Goal: Task Accomplishment & Management: Complete application form

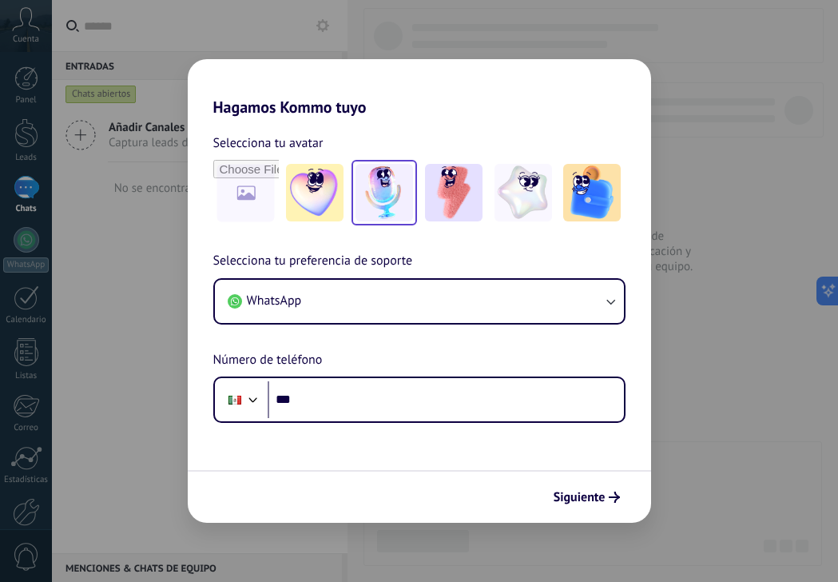
click at [392, 194] on img at bounding box center [385, 193] width 58 height 58
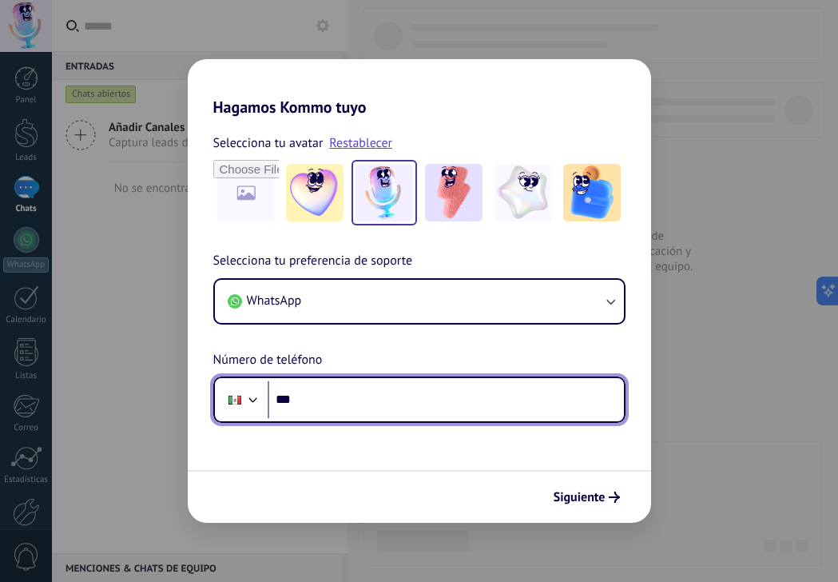
click at [409, 403] on input "***" at bounding box center [446, 399] width 356 height 37
click at [236, 403] on div at bounding box center [235, 400] width 30 height 34
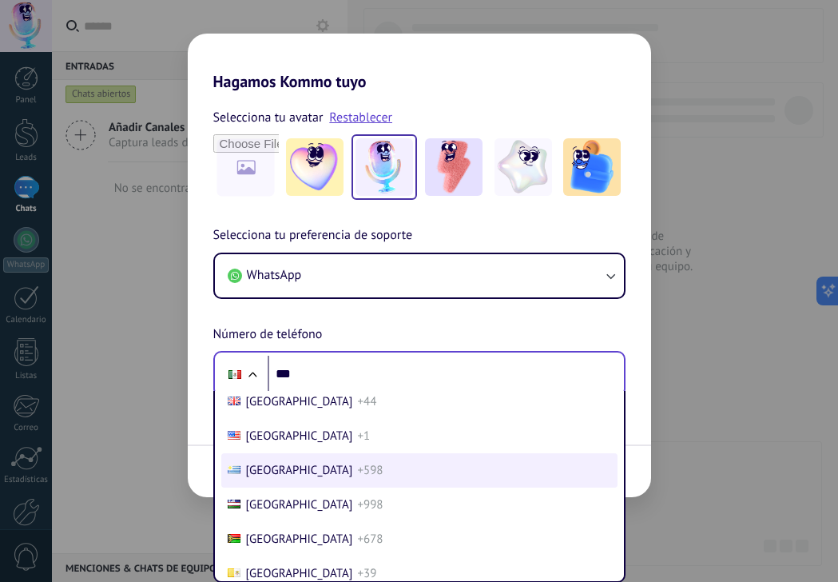
scroll to position [6874, 0]
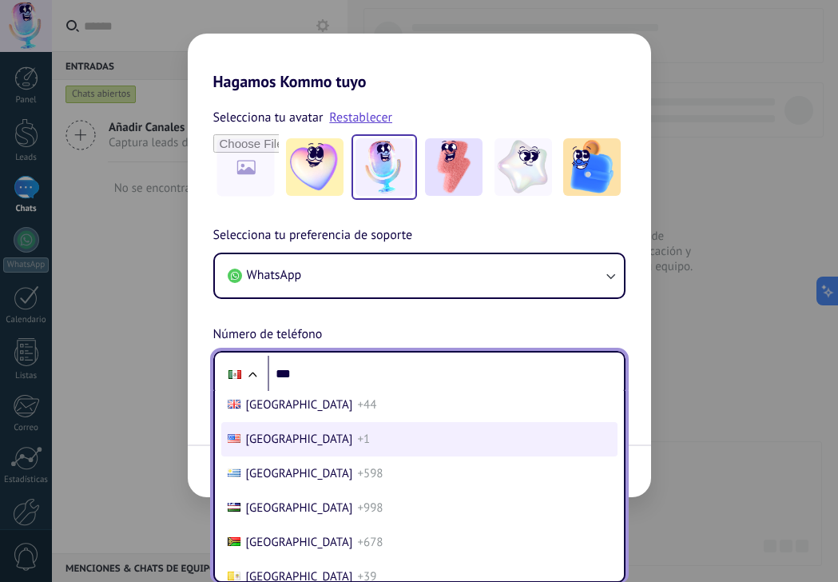
click at [288, 447] on li "[GEOGRAPHIC_DATA] +1" at bounding box center [419, 439] width 396 height 34
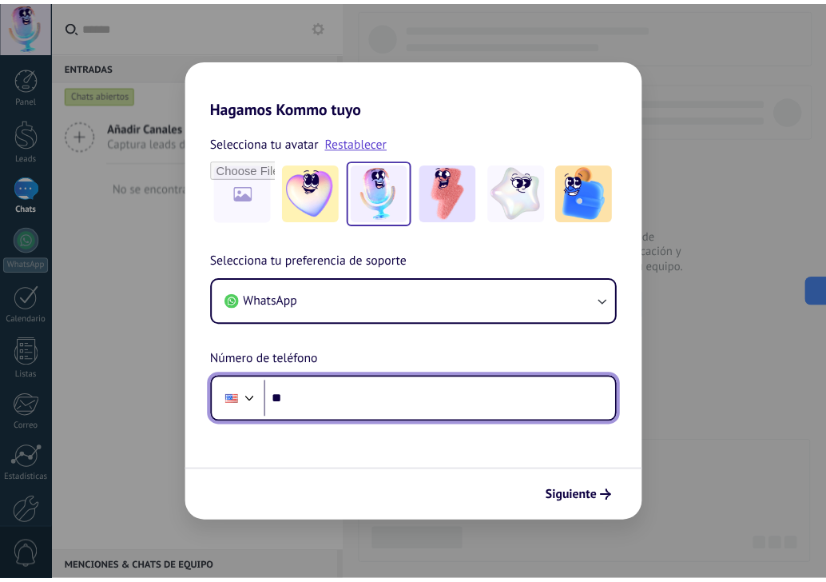
scroll to position [0, 0]
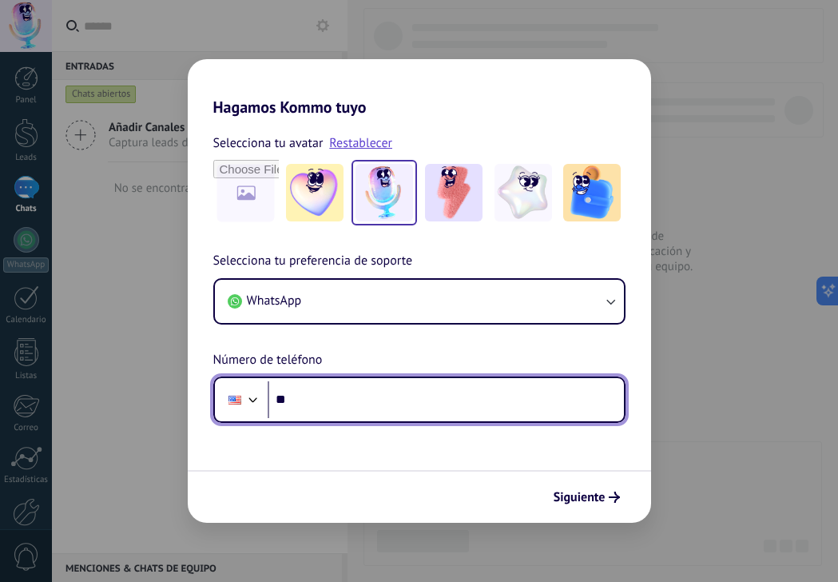
click at [313, 397] on input "***" at bounding box center [446, 399] width 356 height 37
type input "**********"
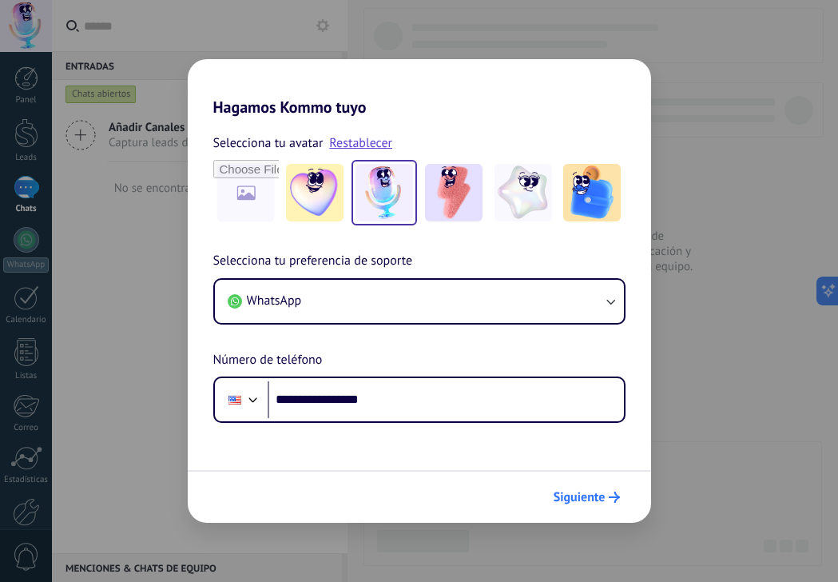
click at [602, 496] on span "Siguiente" at bounding box center [580, 496] width 52 height 11
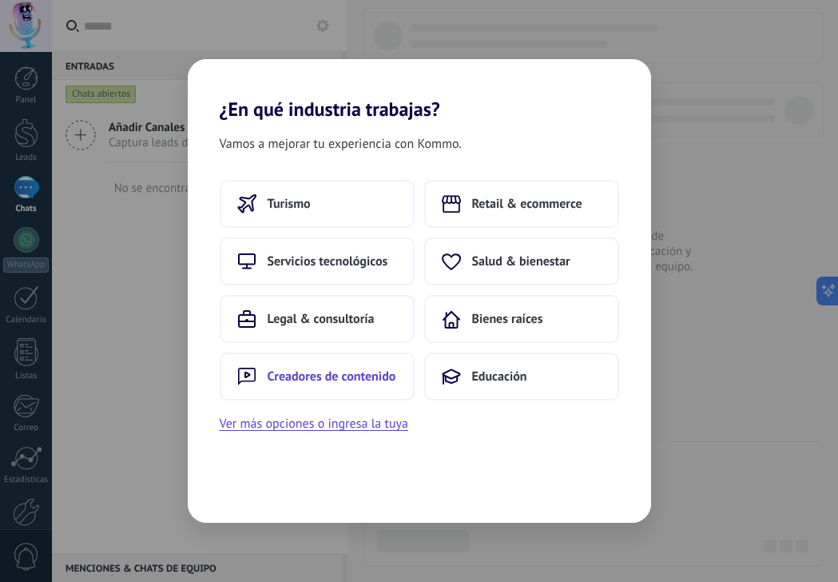
click at [302, 379] on span "Creadores de contenido" at bounding box center [332, 376] width 129 height 16
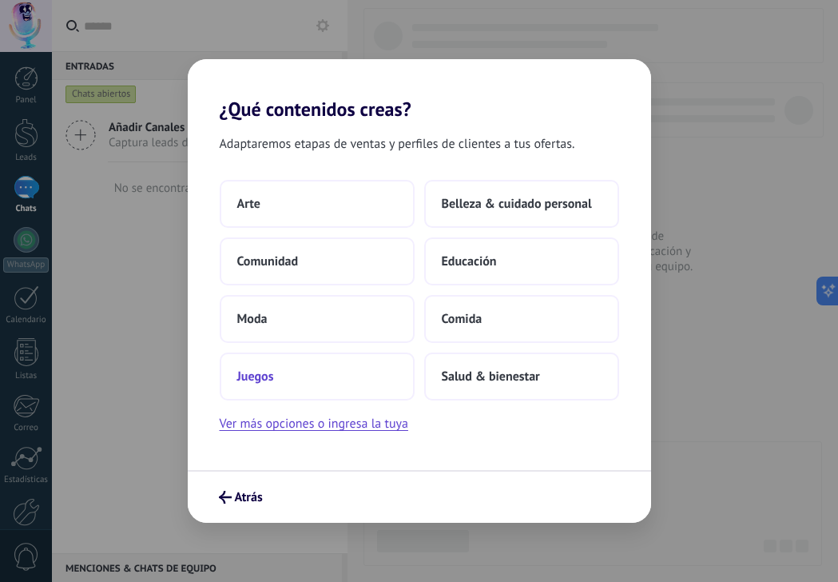
click at [335, 379] on button "Juegos" at bounding box center [317, 376] width 195 height 48
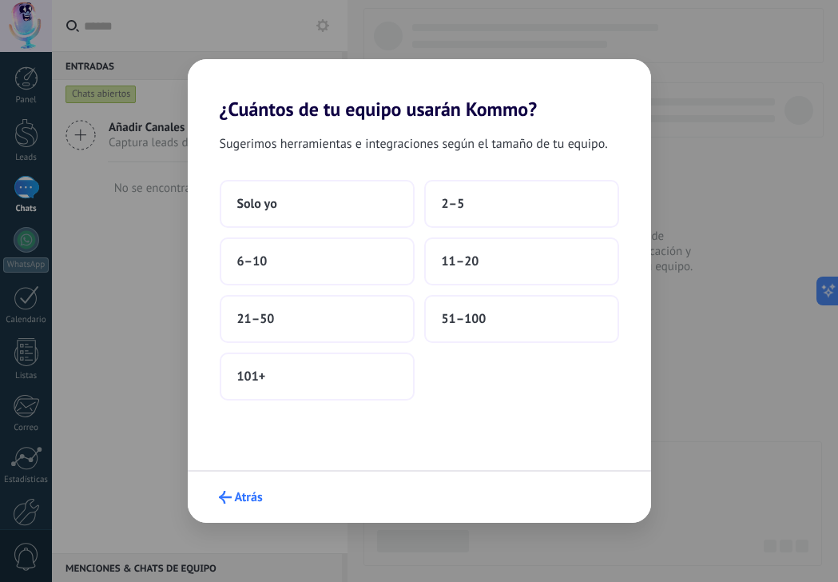
click at [217, 495] on button "Atrás" at bounding box center [241, 496] width 58 height 27
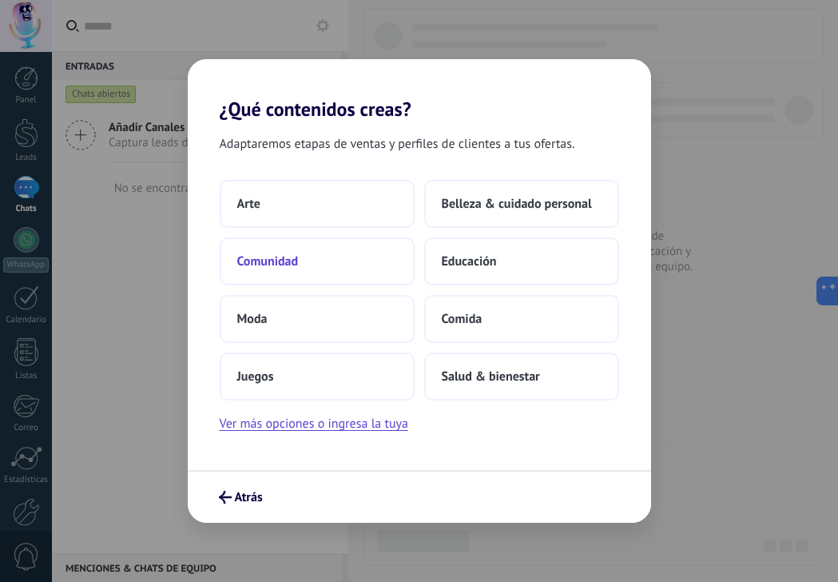
click at [323, 256] on button "Comunidad" at bounding box center [317, 261] width 195 height 48
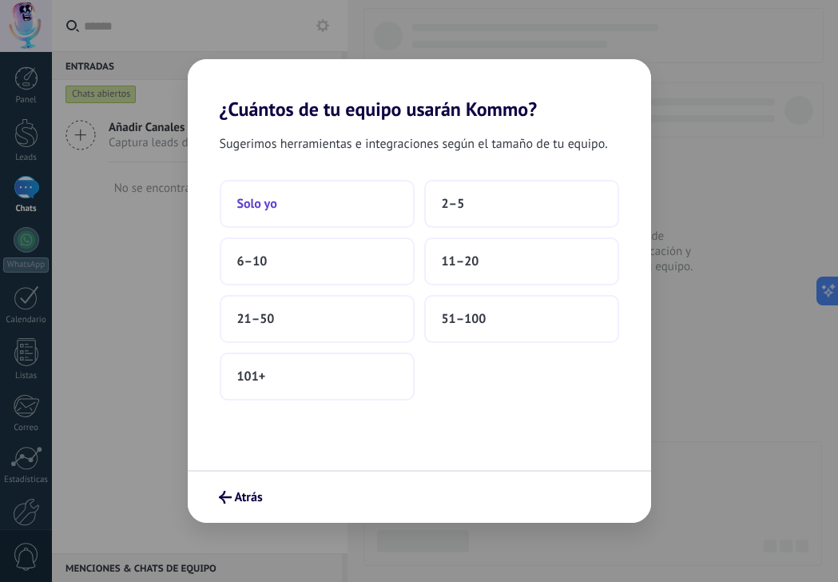
click at [322, 194] on button "Solo yo" at bounding box center [317, 204] width 195 height 48
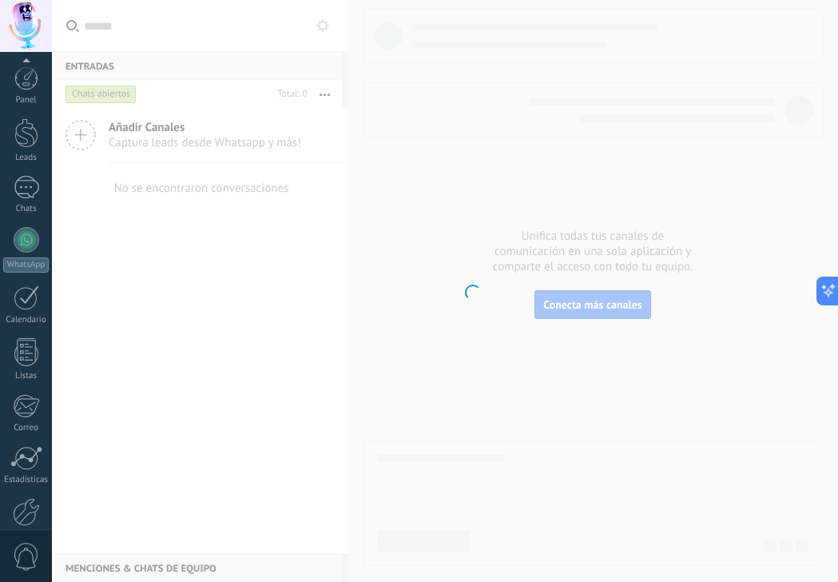
scroll to position [83, 0]
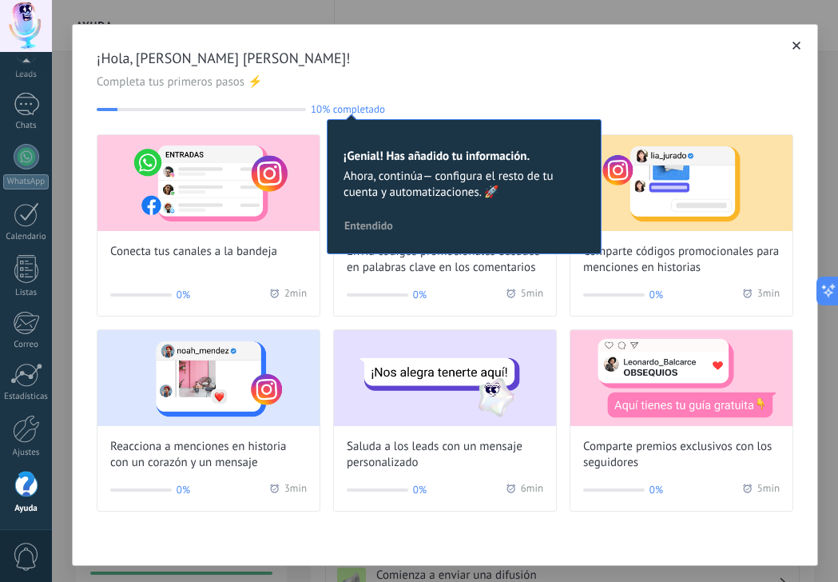
click at [374, 231] on span "Entendido" at bounding box center [368, 225] width 49 height 11
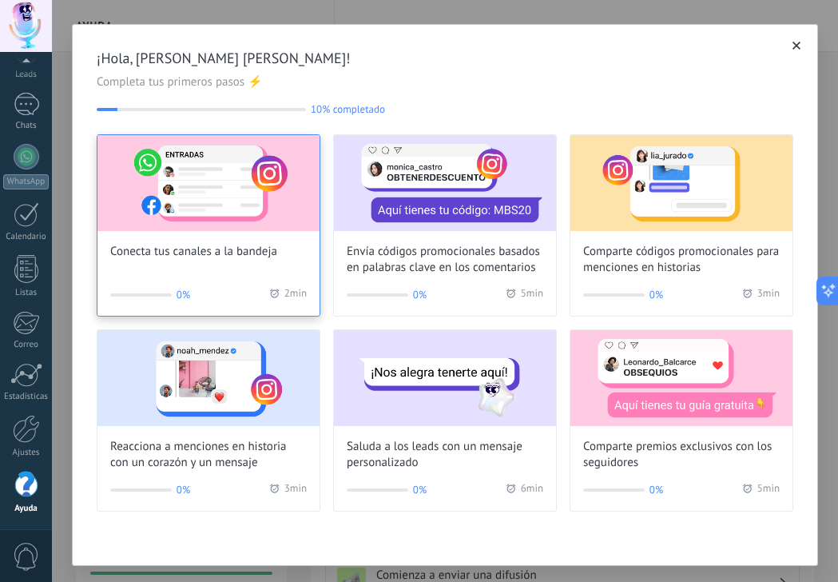
click at [224, 256] on span "Conecta tus canales a la bandeja" at bounding box center [193, 252] width 167 height 16
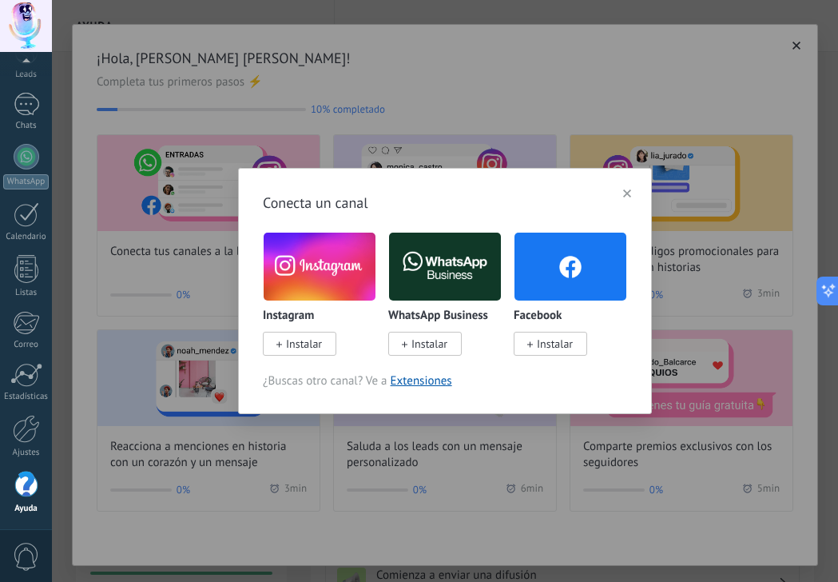
click at [432, 271] on img at bounding box center [445, 266] width 112 height 76
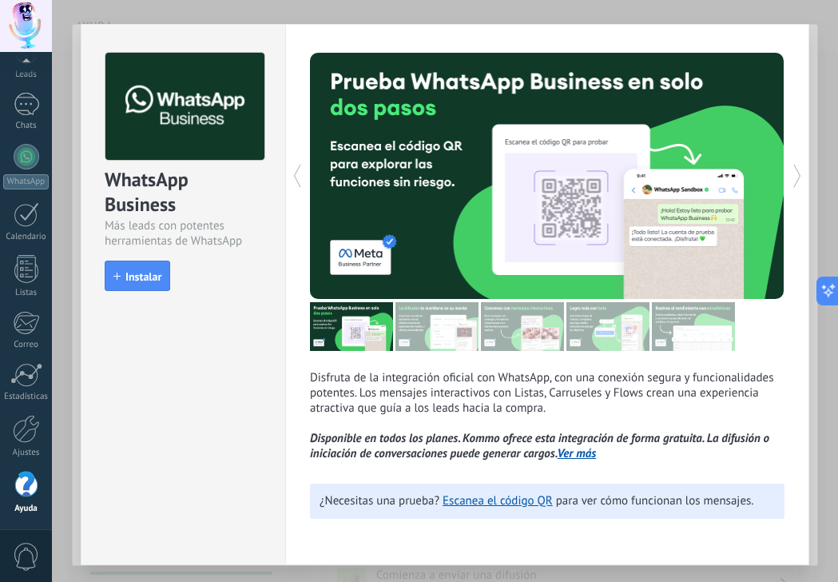
click at [520, 27] on div "Disfruta de la integración oficial con WhatsApp, con una conexión segura y func…" at bounding box center [547, 294] width 524 height 541
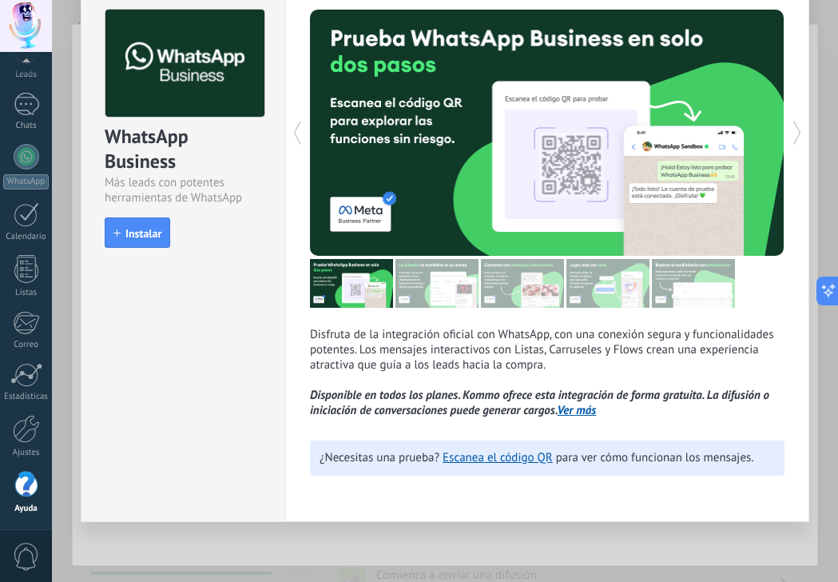
click at [795, 126] on use at bounding box center [797, 132] width 7 height 23
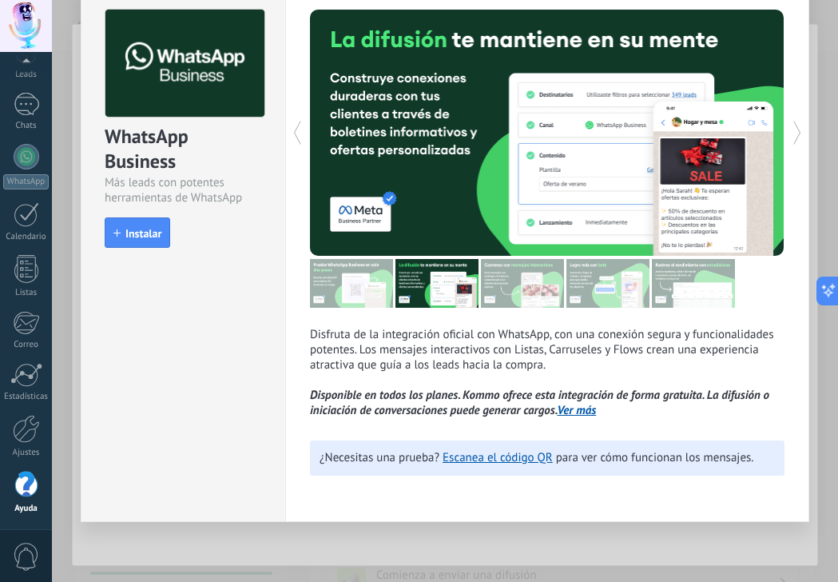
click at [795, 126] on use at bounding box center [797, 132] width 7 height 23
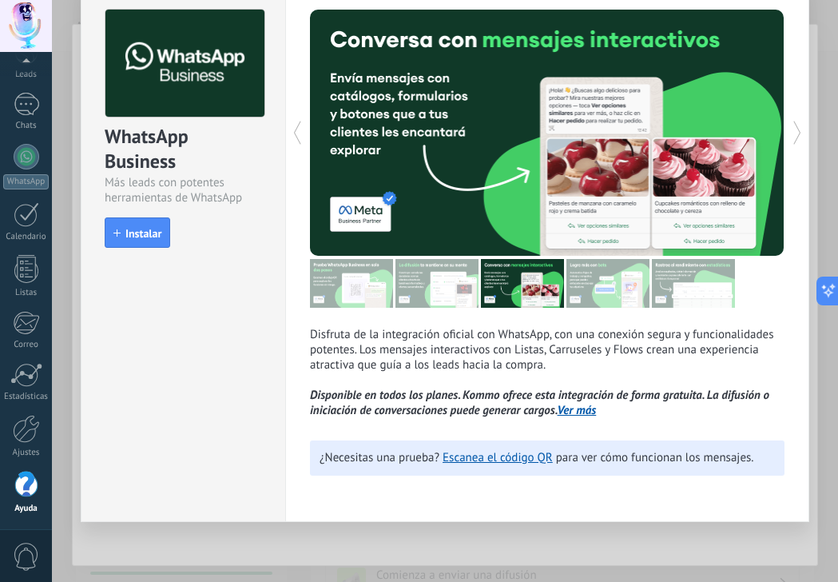
click at [795, 126] on use at bounding box center [797, 132] width 7 height 23
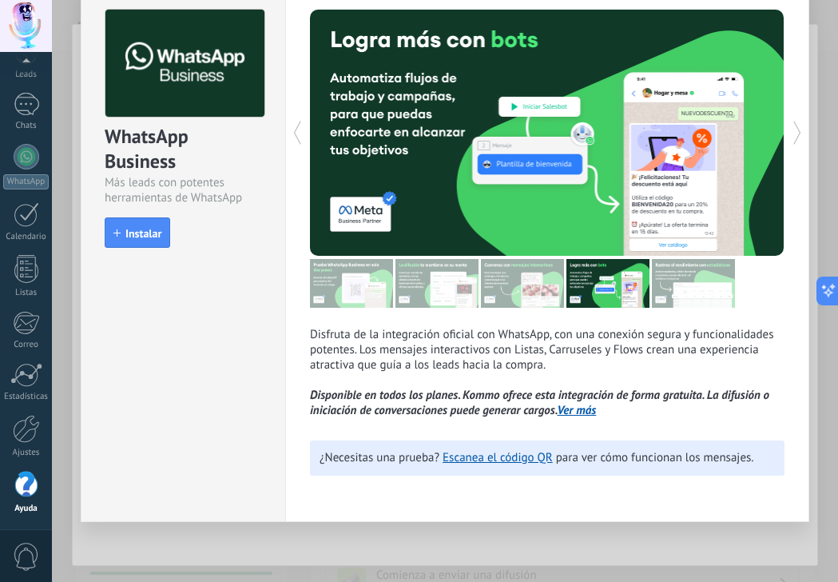
click at [795, 126] on use at bounding box center [797, 132] width 7 height 23
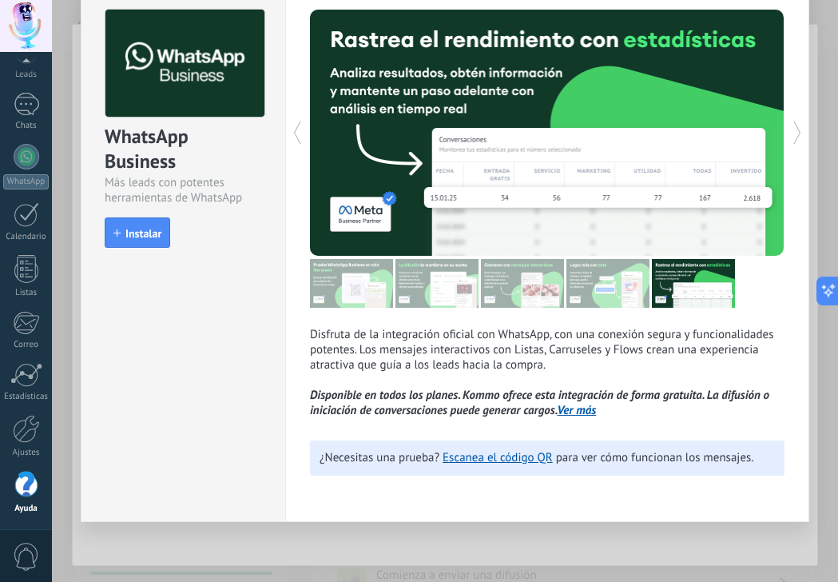
click at [795, 126] on use at bounding box center [797, 132] width 7 height 23
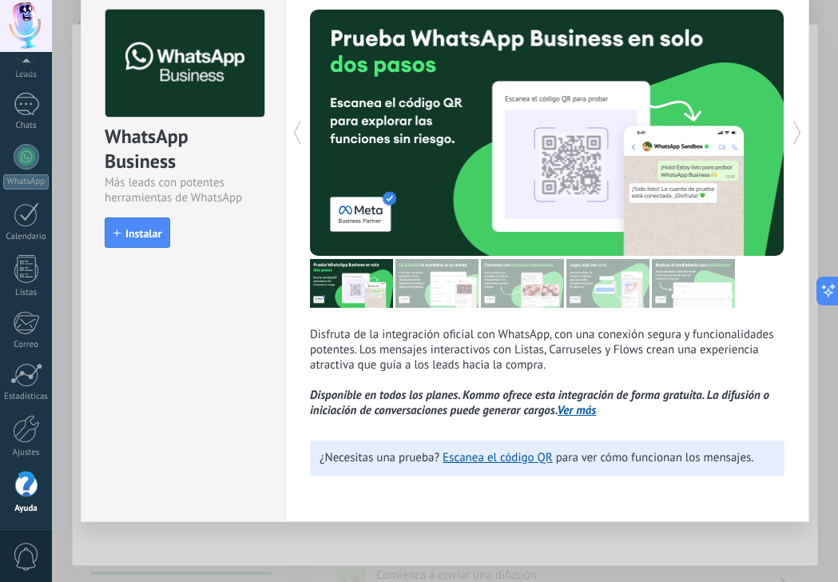
click at [795, 126] on use at bounding box center [797, 132] width 7 height 23
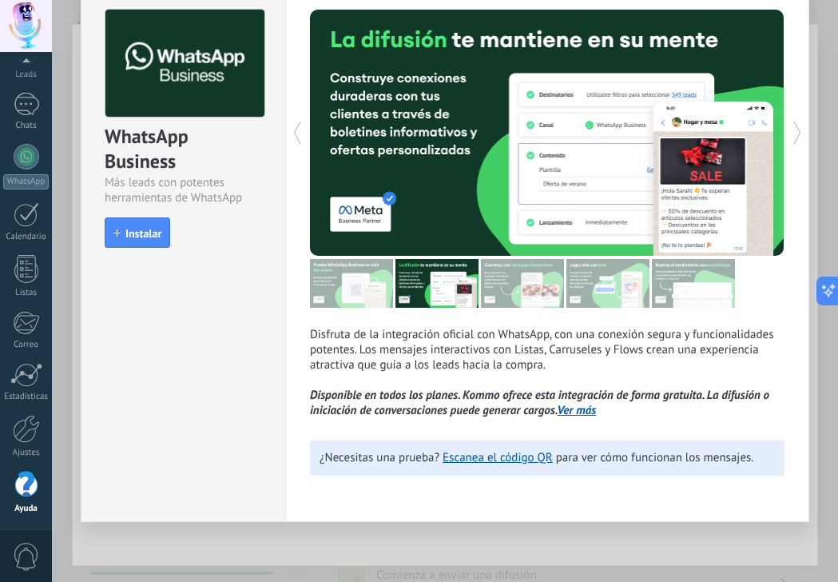
click at [795, 126] on use at bounding box center [797, 132] width 7 height 23
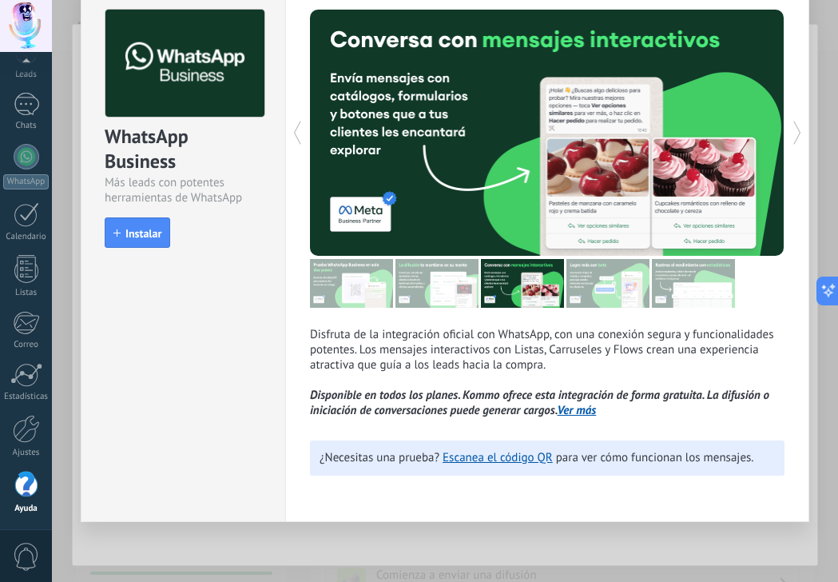
click at [795, 126] on use at bounding box center [797, 132] width 7 height 23
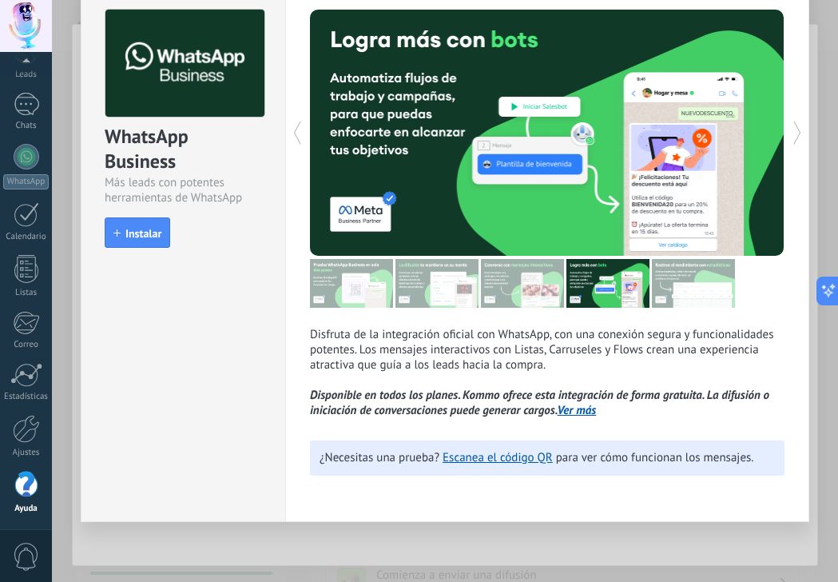
click at [795, 126] on use at bounding box center [797, 132] width 7 height 23
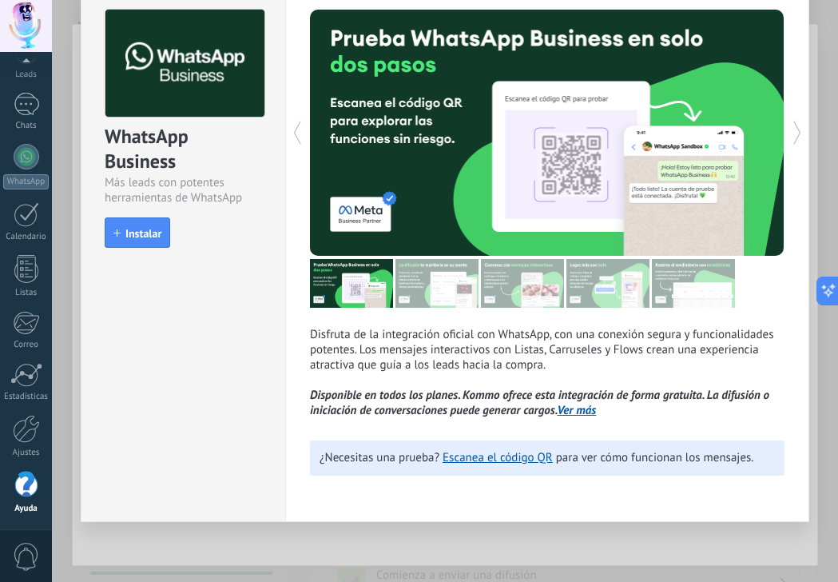
click at [795, 126] on use at bounding box center [797, 132] width 7 height 23
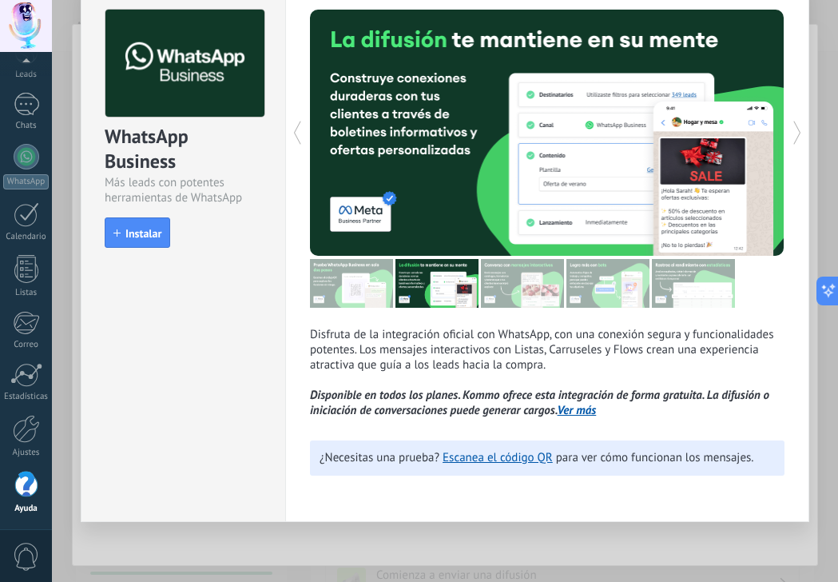
click at [795, 126] on use at bounding box center [797, 132] width 7 height 23
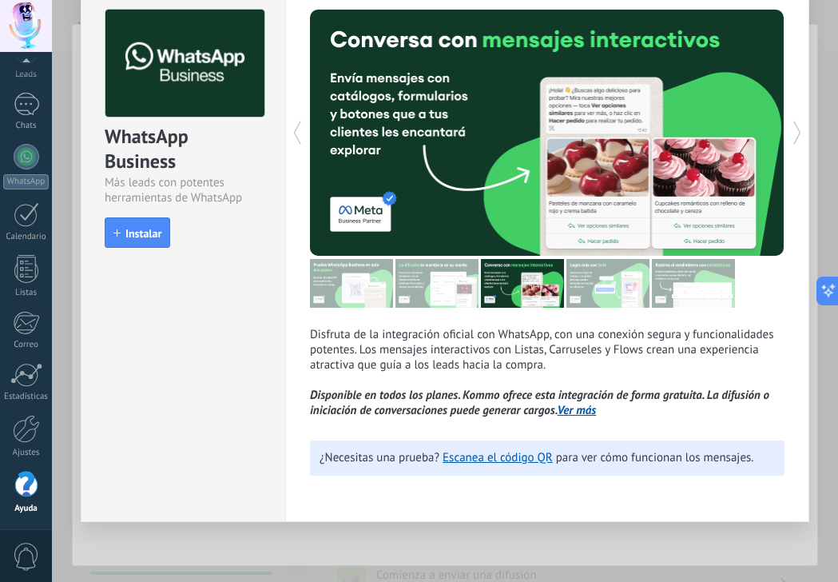
click at [795, 126] on use at bounding box center [797, 132] width 7 height 23
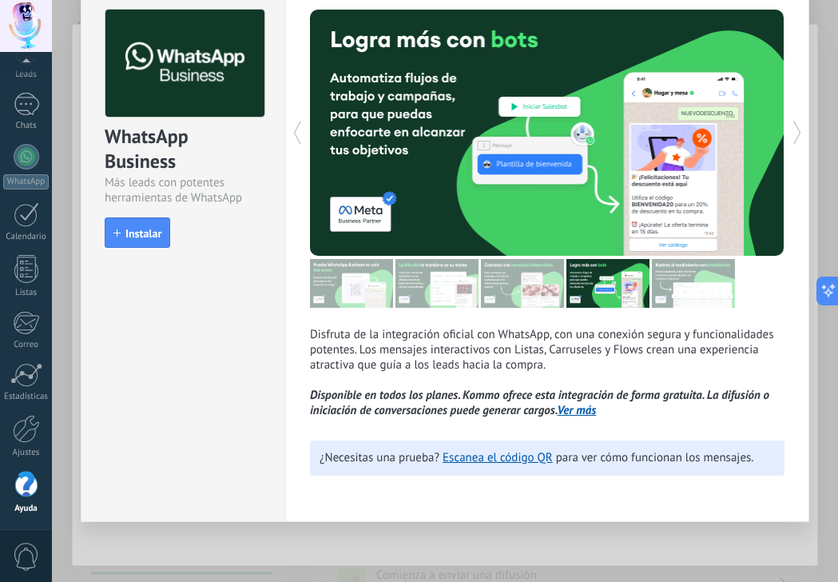
click at [795, 126] on use at bounding box center [797, 132] width 7 height 23
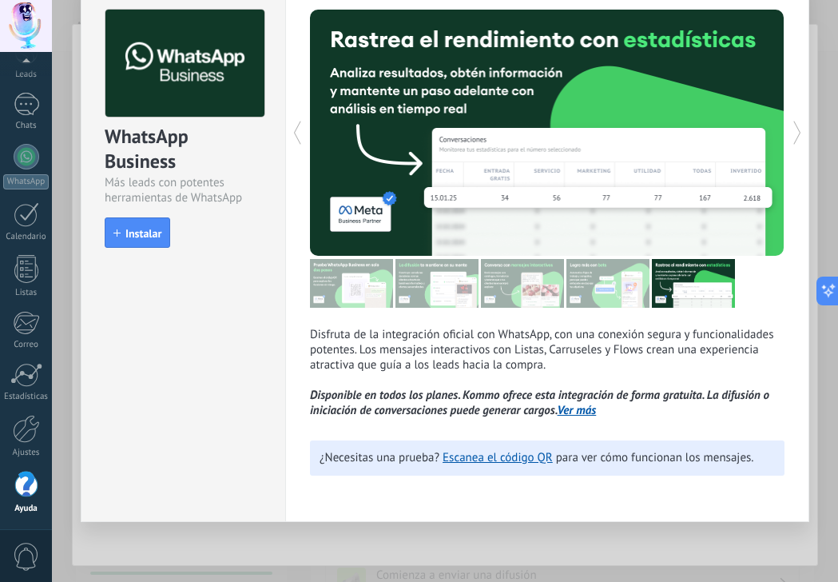
click at [795, 126] on use at bounding box center [797, 132] width 7 height 23
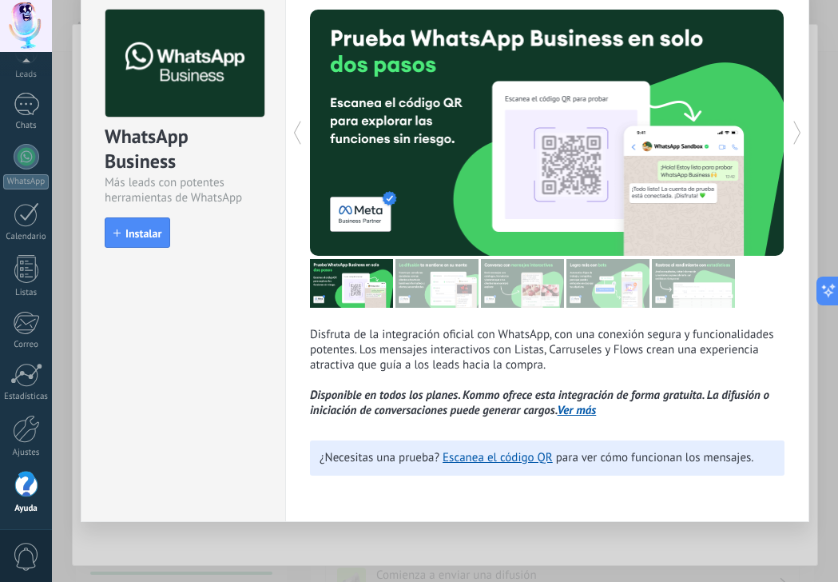
click at [795, 126] on use at bounding box center [797, 132] width 7 height 23
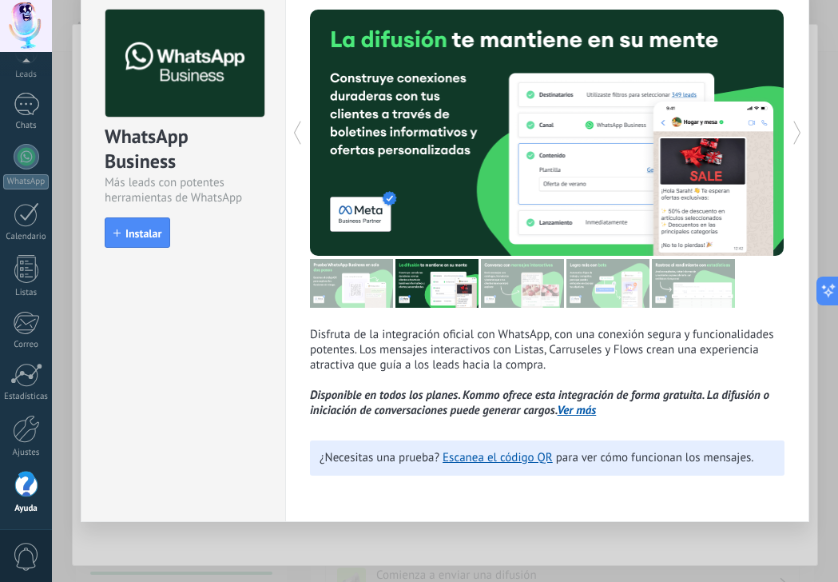
click at [795, 126] on use at bounding box center [797, 132] width 7 height 23
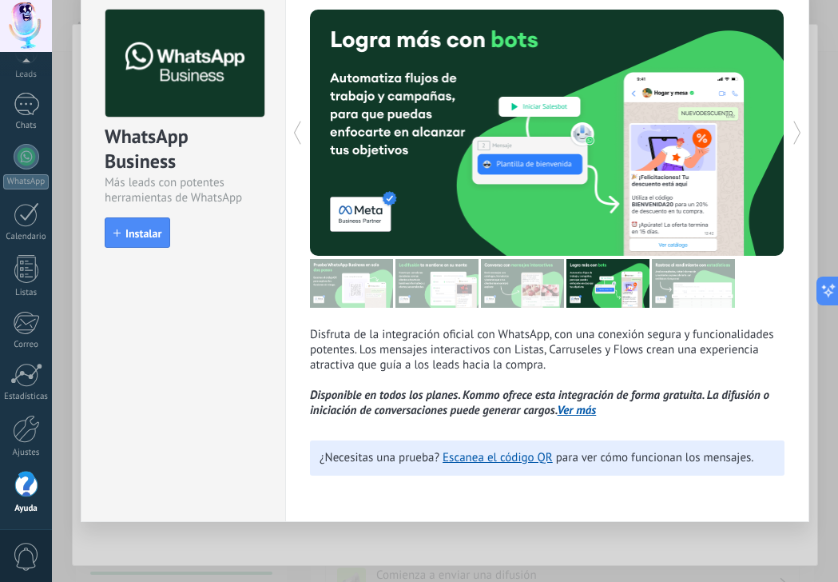
click at [795, 126] on use at bounding box center [797, 132] width 7 height 23
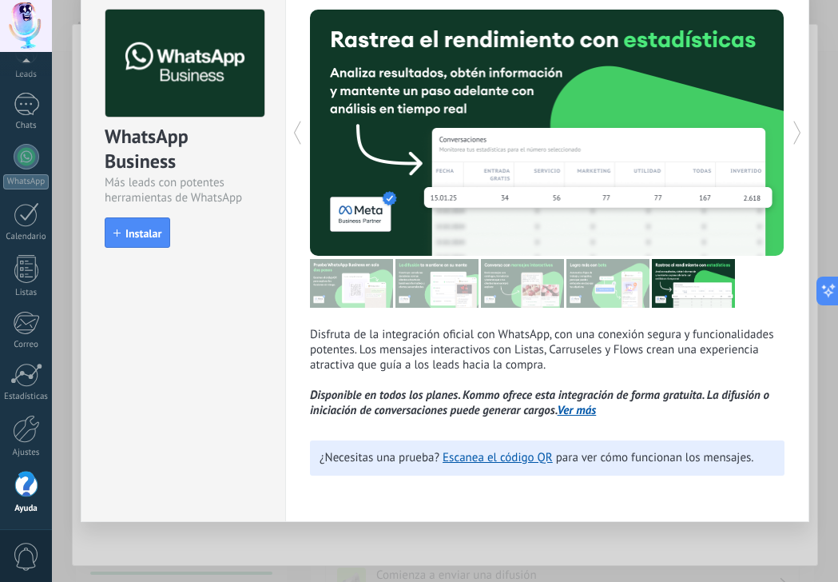
scroll to position [0, 0]
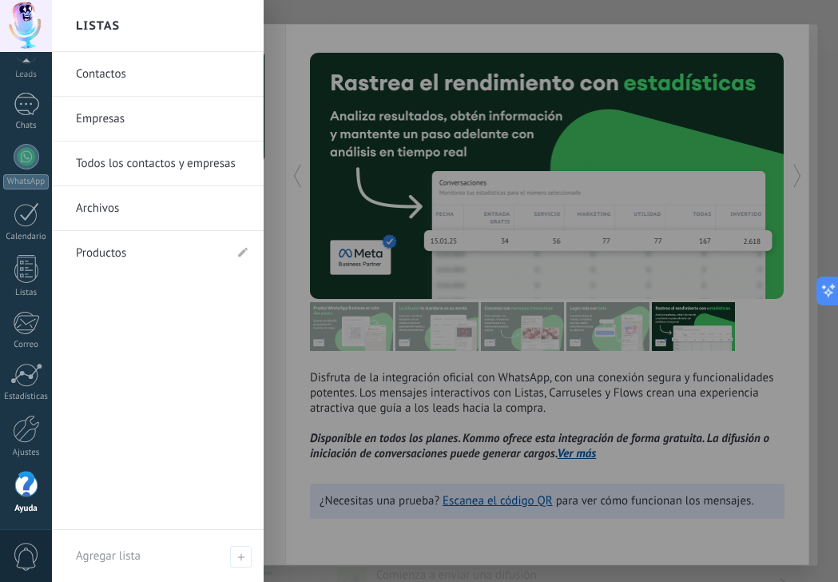
click at [135, 255] on link "Productos" at bounding box center [150, 253] width 148 height 45
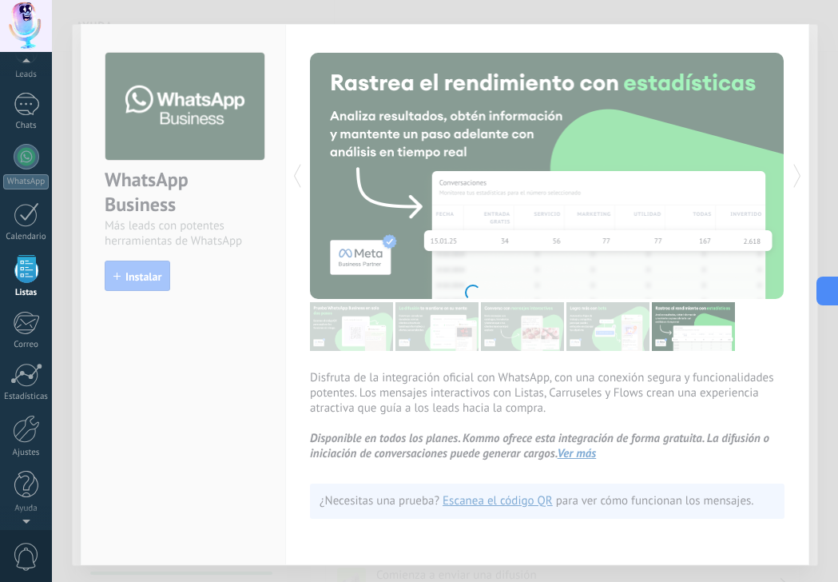
scroll to position [42, 0]
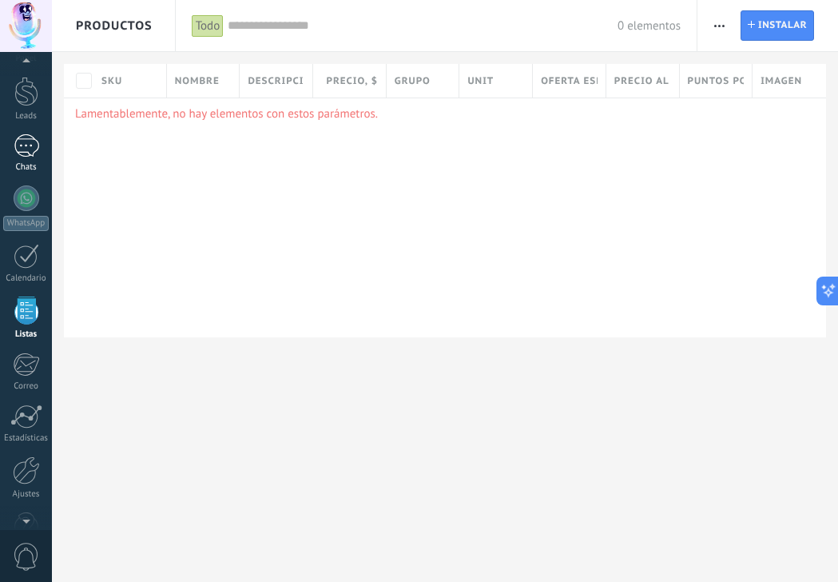
click at [30, 143] on div at bounding box center [27, 145] width 26 height 23
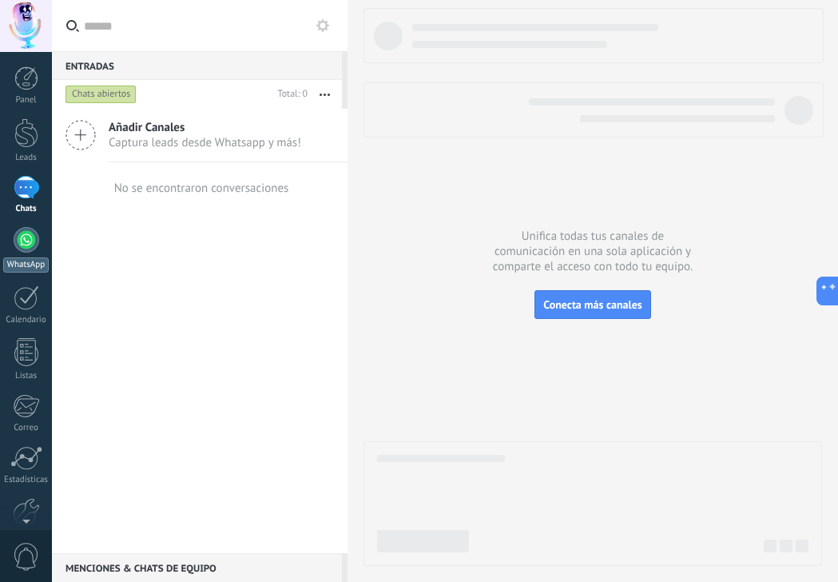
click at [27, 245] on div at bounding box center [27, 240] width 26 height 26
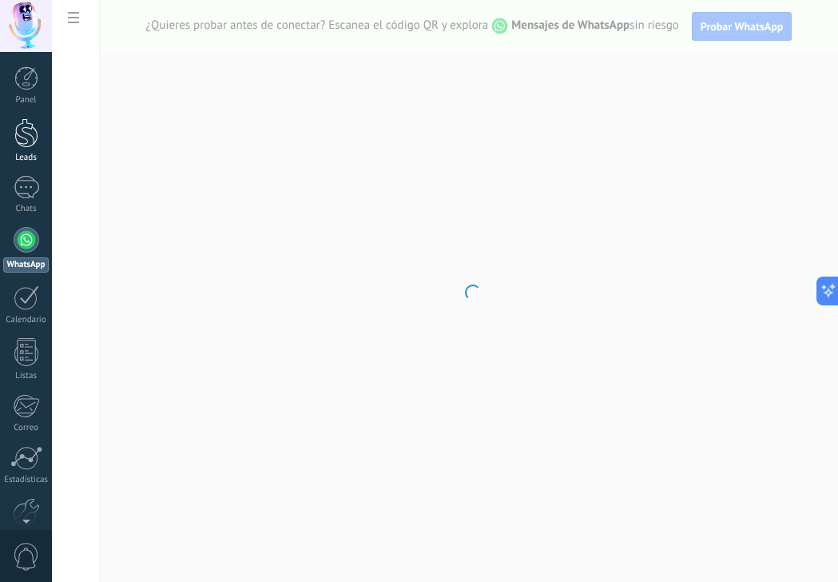
click at [21, 130] on div at bounding box center [26, 133] width 24 height 30
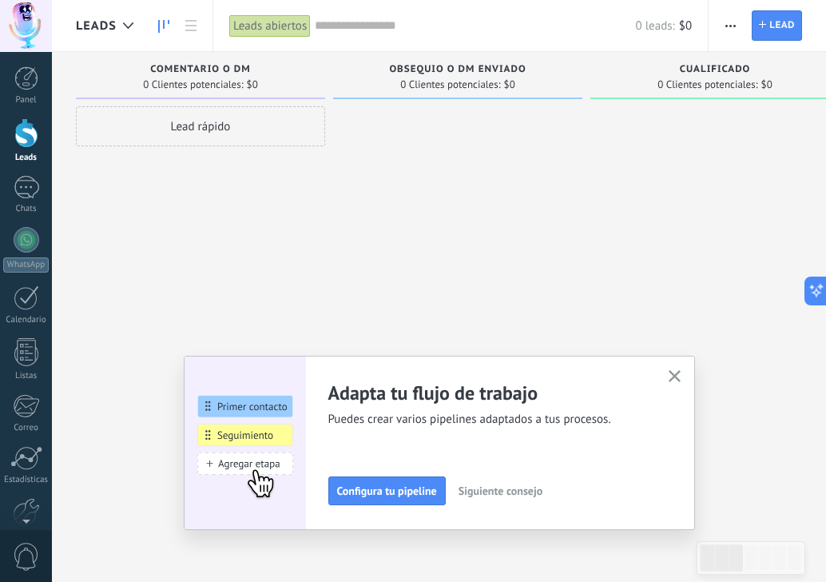
click at [677, 376] on icon "button" at bounding box center [675, 376] width 12 height 12
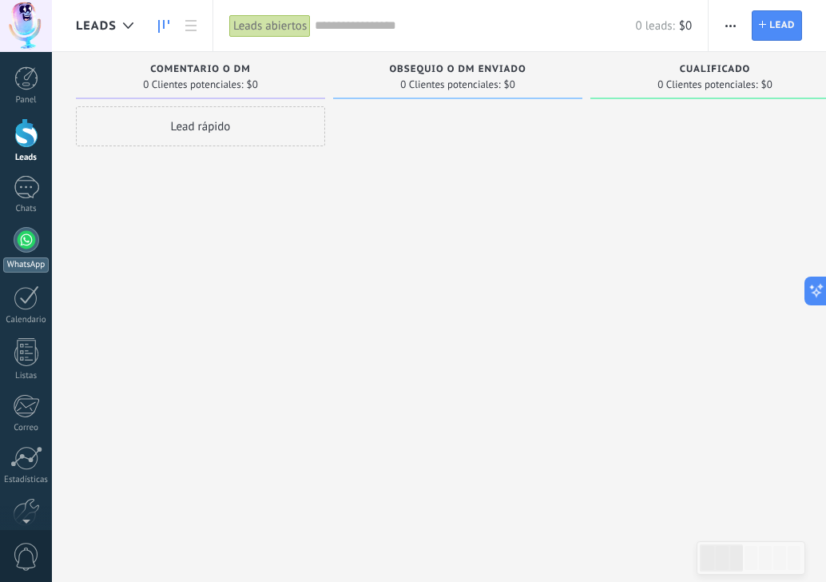
click at [20, 234] on div at bounding box center [27, 240] width 26 height 26
